Goal: Information Seeking & Learning: Learn about a topic

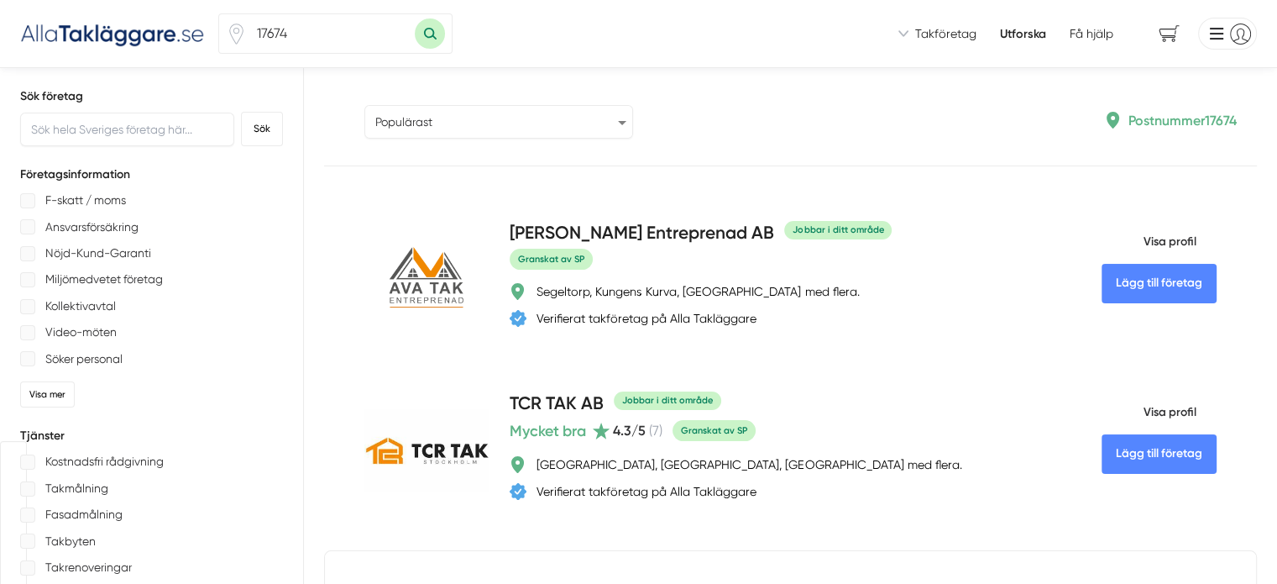
click at [364, 126] on select "Populärast Högst omdöme Flest omdömen Senaste uppdaterade Nyaste företaget på A…" at bounding box center [498, 122] width 269 height 34
select select "most-reviews"
click at [364, 105] on select "Populärast Högst omdöme Flest omdömen Senaste uppdaterade Nyaste företaget på A…" at bounding box center [498, 122] width 269 height 34
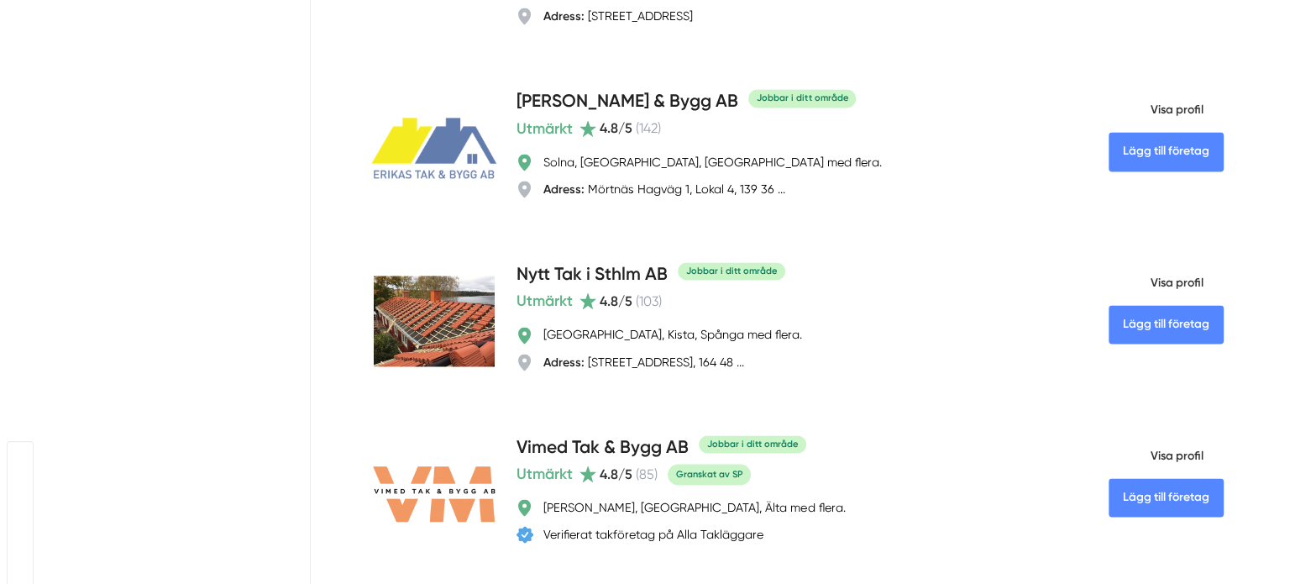
scroll to position [2547, 0]
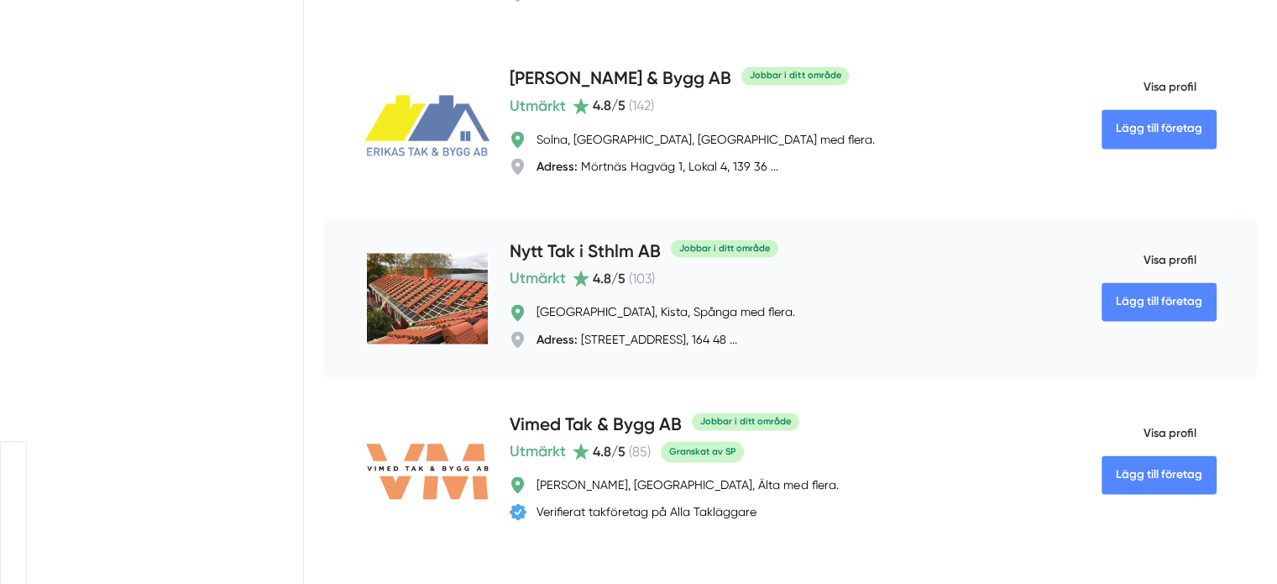
click at [364, 253] on img at bounding box center [426, 298] width 125 height 91
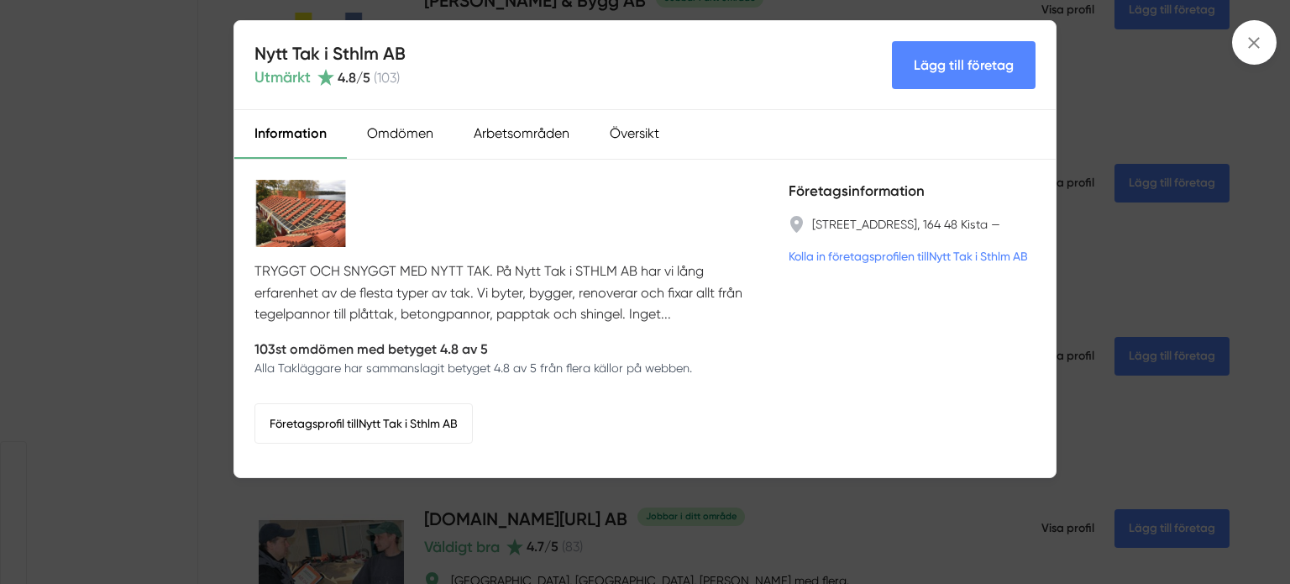
click at [296, 211] on img at bounding box center [300, 213] width 92 height 67
click at [432, 414] on link "Företagsprofil till Nytt Tak i Sthlm AB" at bounding box center [363, 423] width 218 height 40
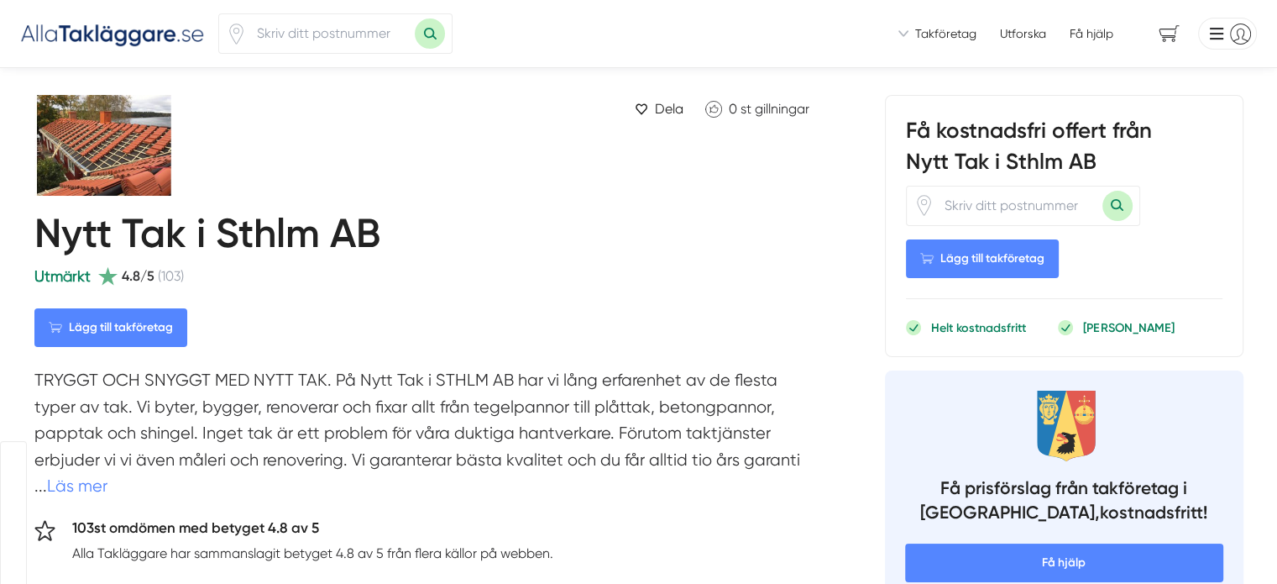
scroll to position [349, 0]
click at [71, 194] on img at bounding box center [126, 145] width 185 height 101
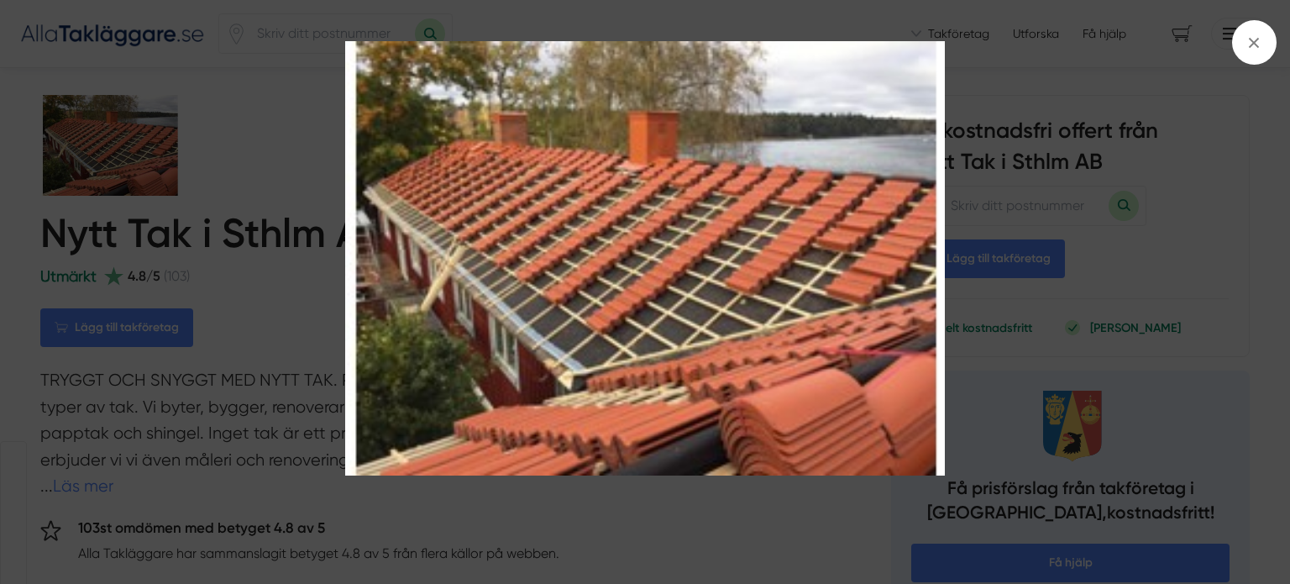
click at [661, 307] on img at bounding box center [645, 258] width 968 height 435
